Goal: Communication & Community: Share content

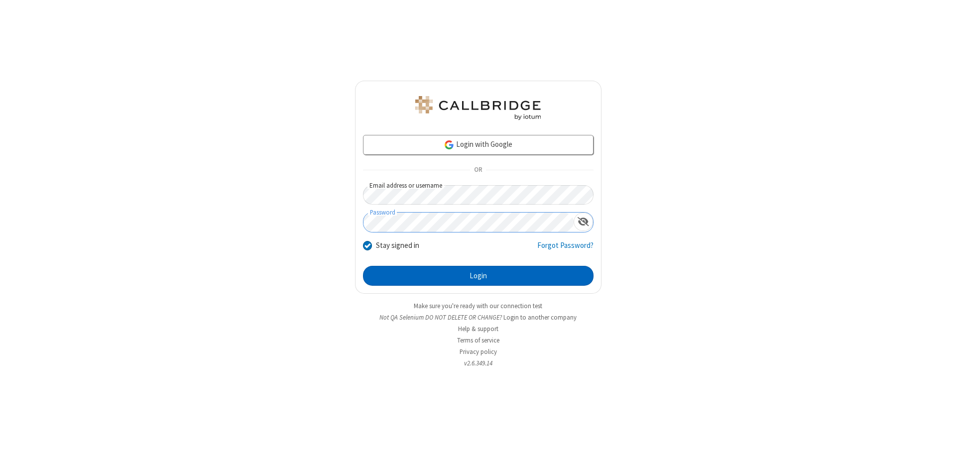
click at [478, 276] on button "Login" at bounding box center [478, 276] width 231 height 20
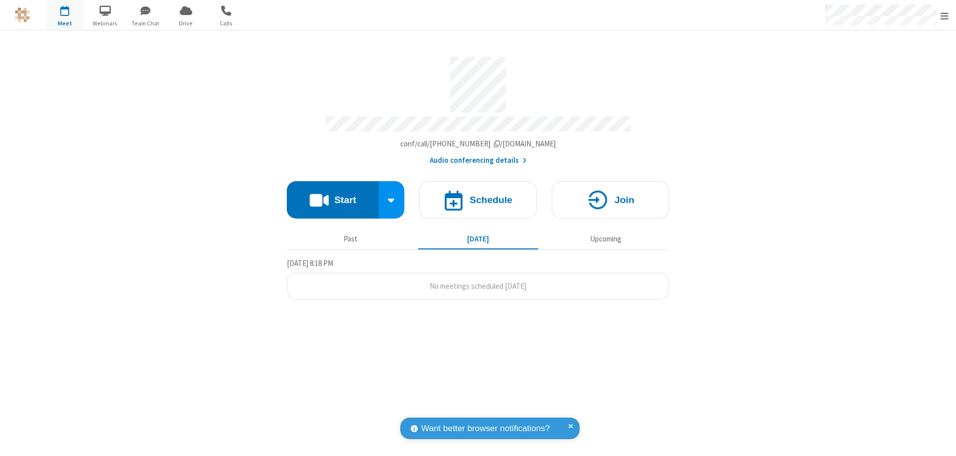
click at [333, 195] on button "Start" at bounding box center [333, 199] width 92 height 37
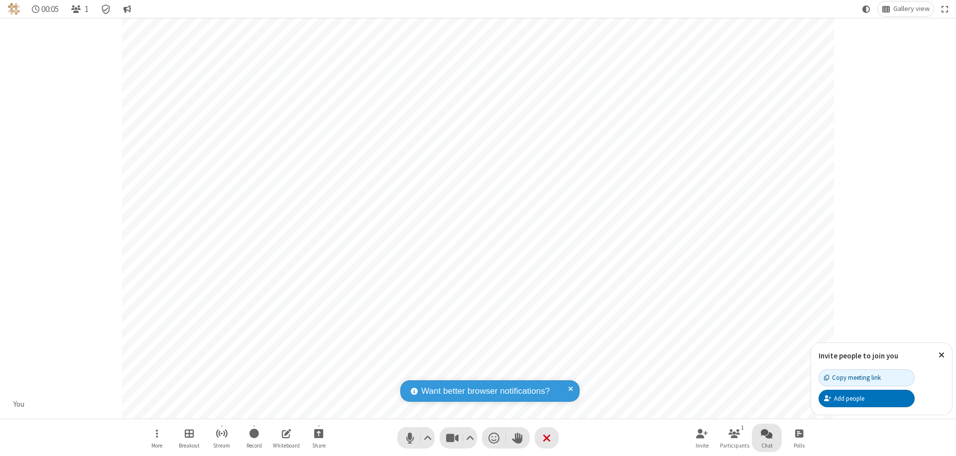
click at [767, 433] on span "Open chat" at bounding box center [767, 433] width 12 height 12
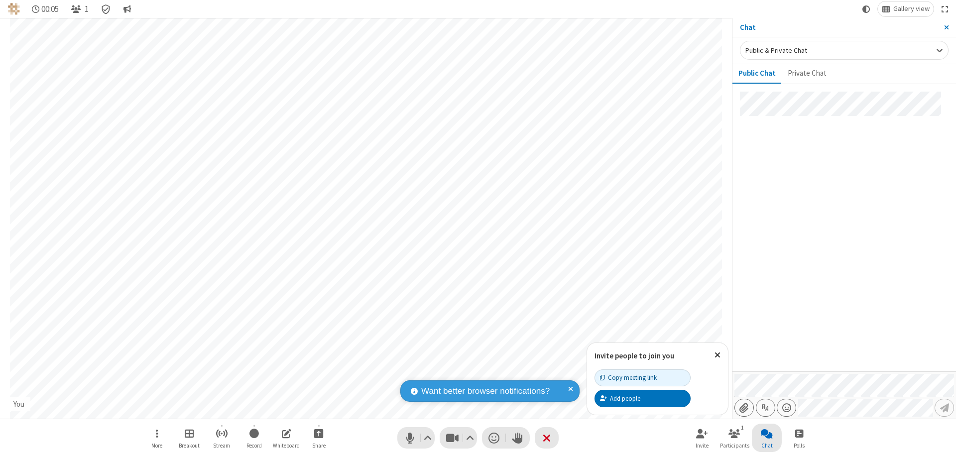
type input "C:\fakepath\doc_test.docx"
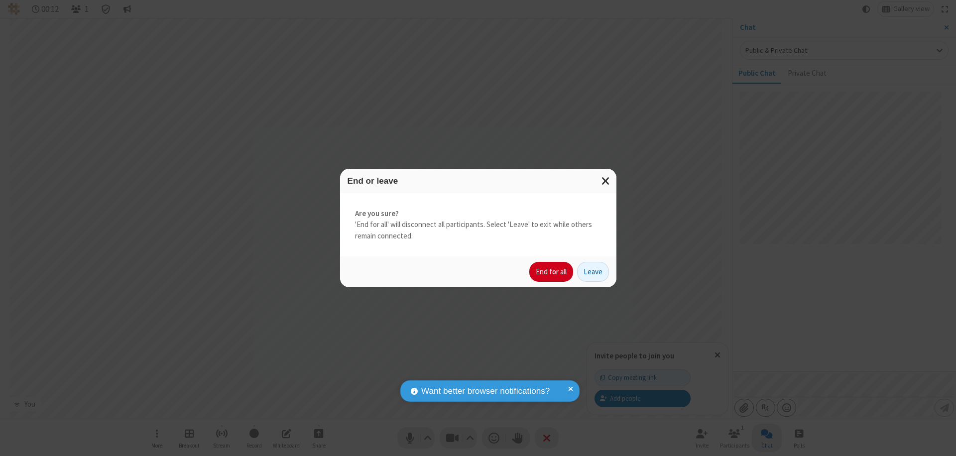
click at [552, 272] on button "End for all" at bounding box center [552, 272] width 44 height 20
